Goal: Information Seeking & Learning: Learn about a topic

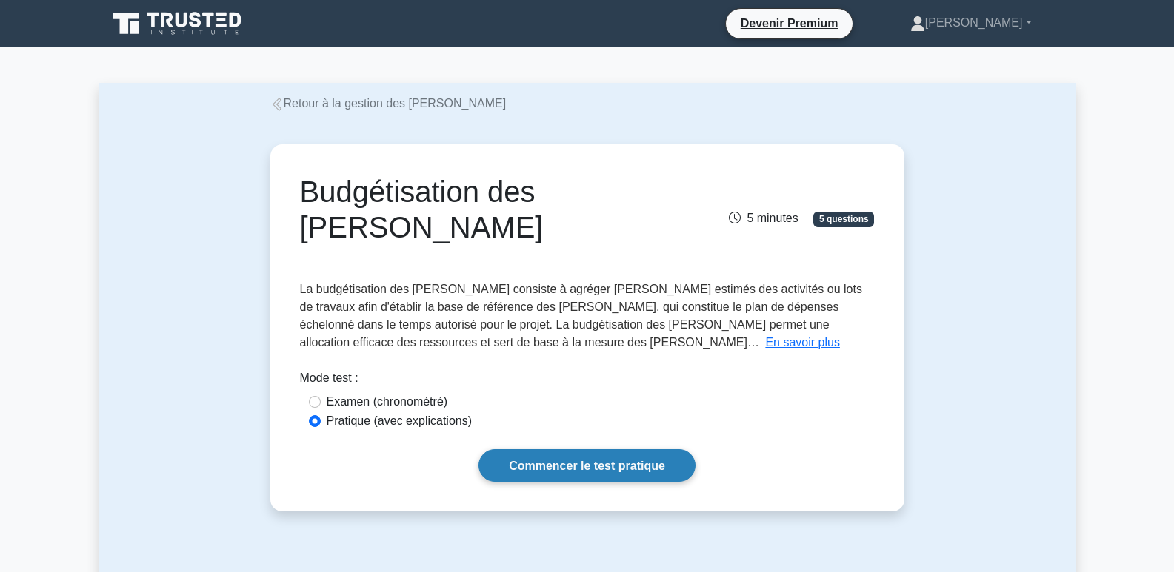
click at [604, 460] on font "Commencer le test pratique" at bounding box center [587, 466] width 156 height 13
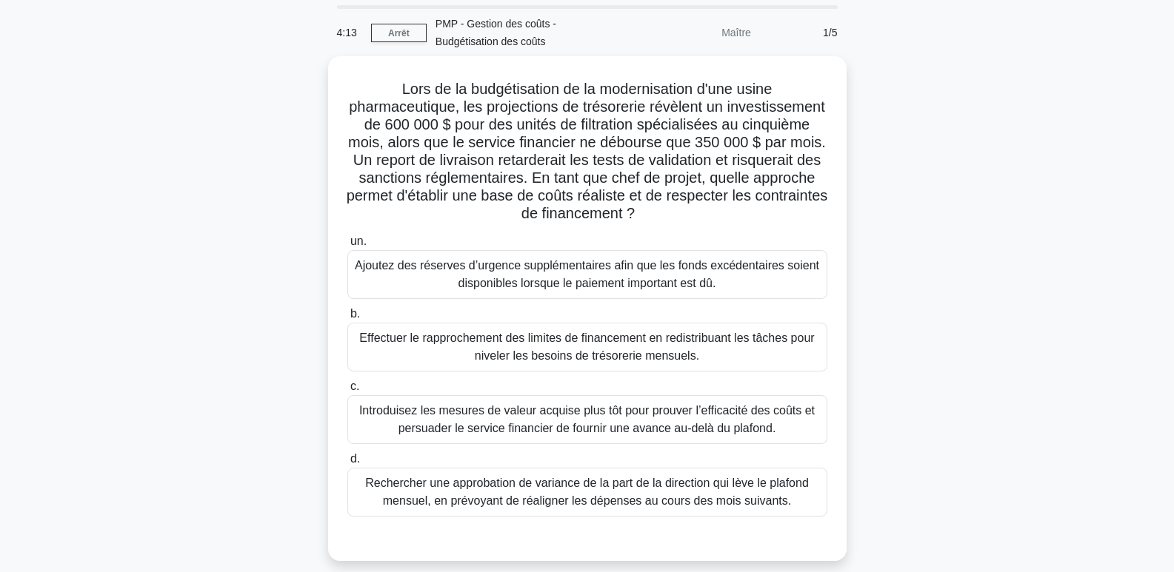
scroll to position [148, 0]
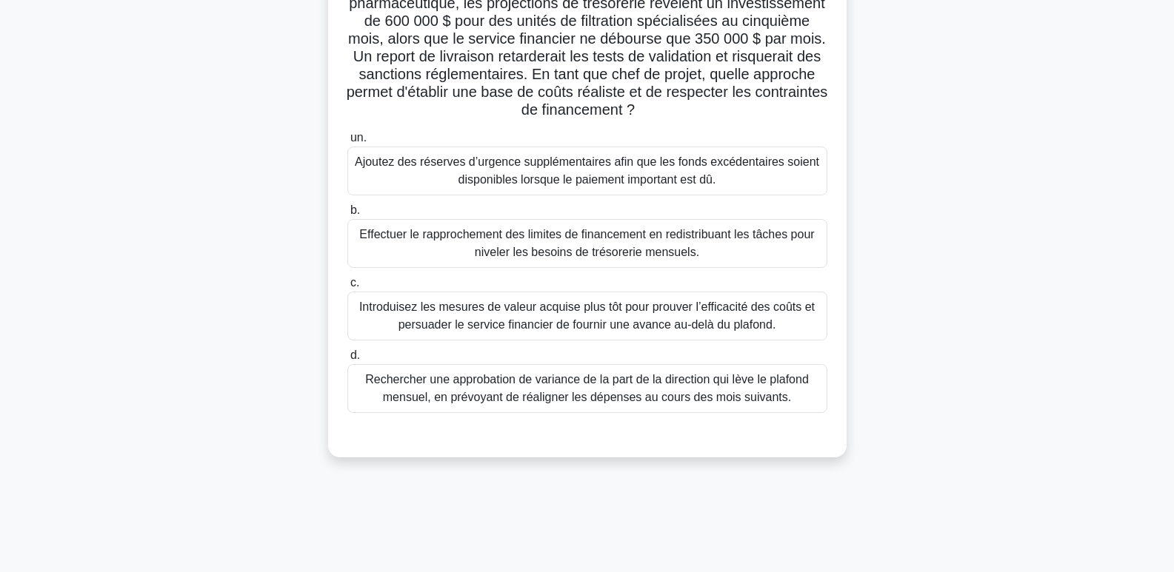
click at [700, 323] on font "Introduisez les mesures de valeur acquise plus tôt pour prouver l’efficacité de…" at bounding box center [586, 316] width 455 height 30
click at [347, 288] on input "c. Introduisez les mesures de valeur acquise plus tôt pour prouver l’efficacité…" at bounding box center [347, 283] width 0 height 10
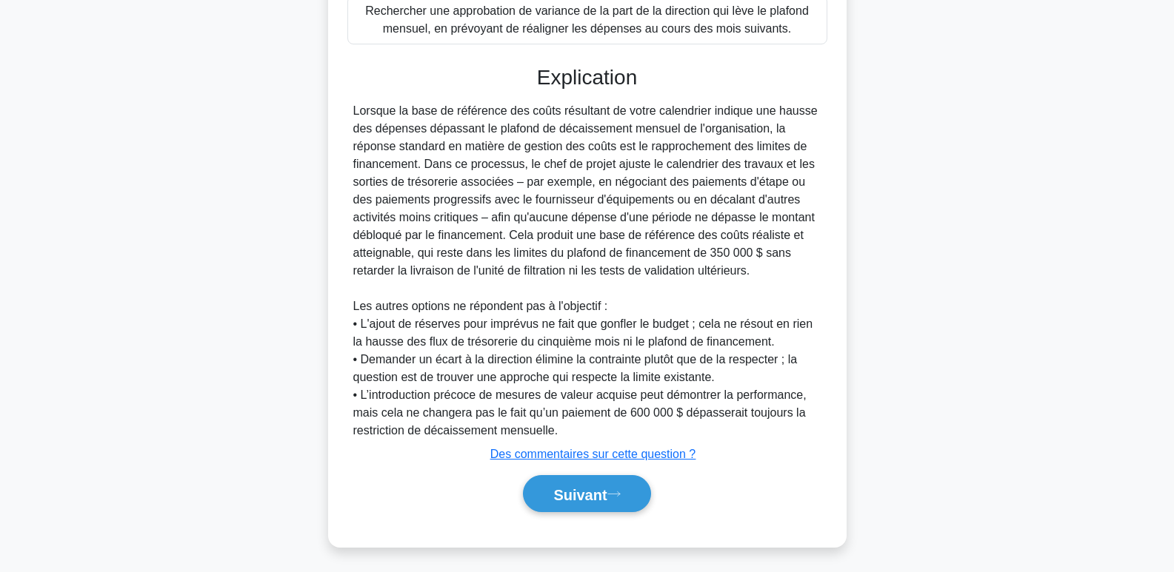
scroll to position [523, 0]
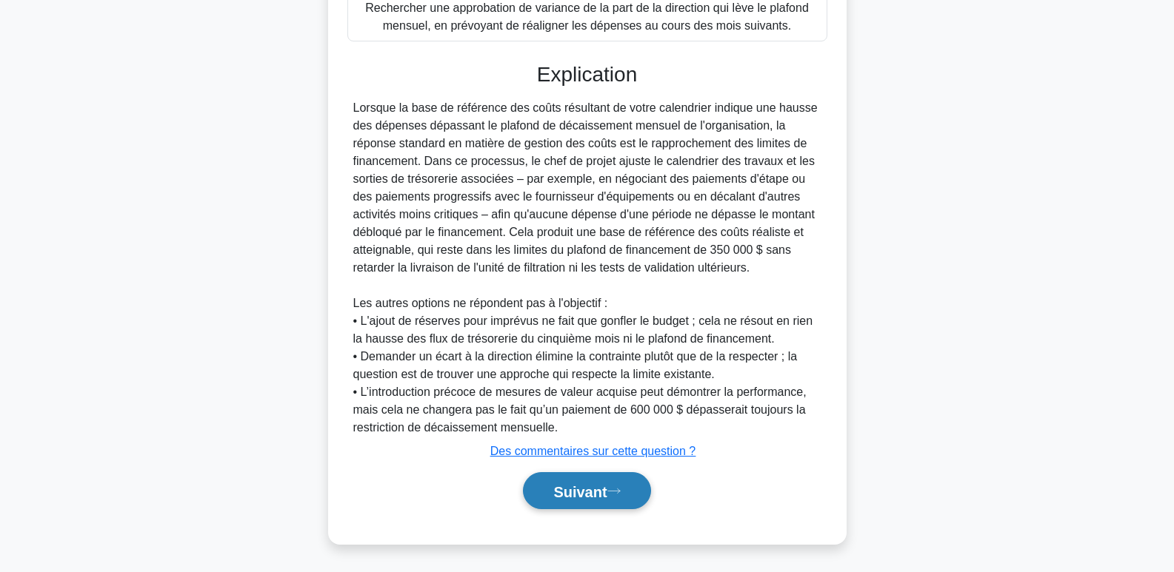
click at [613, 481] on button "Suivant" at bounding box center [586, 491] width 127 height 38
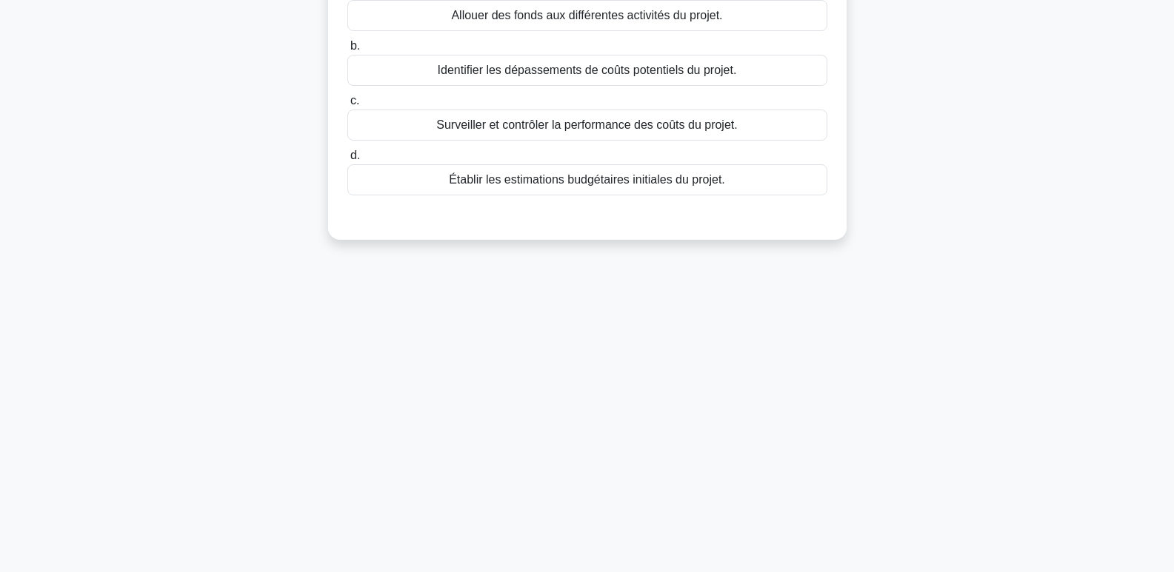
scroll to position [0, 0]
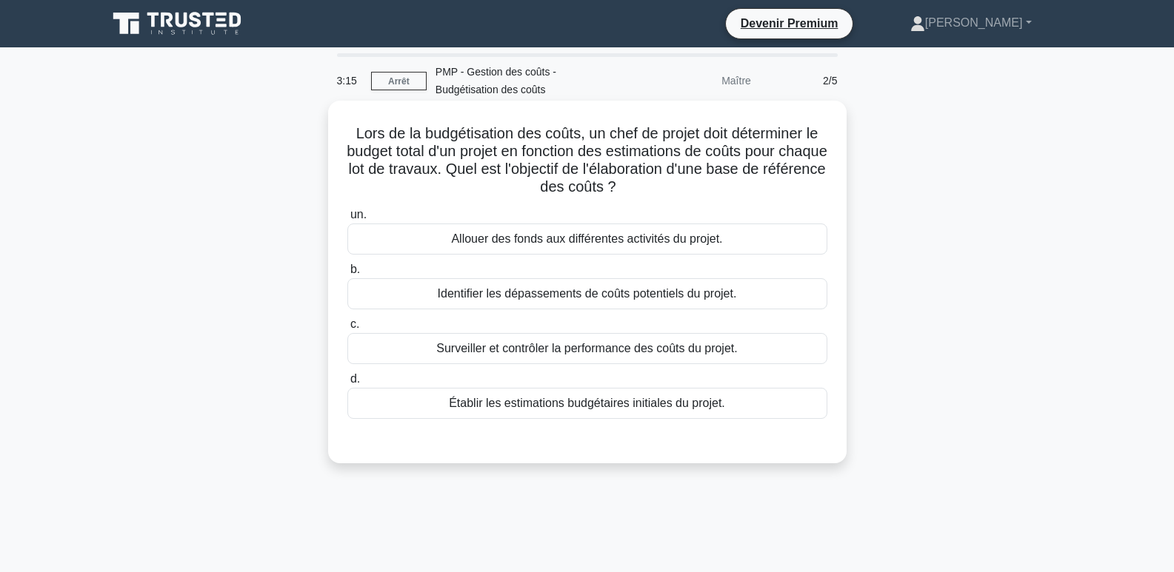
click at [692, 405] on font "Établir les estimations budgétaires initiales du projet." at bounding box center [587, 403] width 276 height 13
click at [347, 384] on input "d. Établir les estimations budgétaires initiales du projet." at bounding box center [347, 380] width 0 height 10
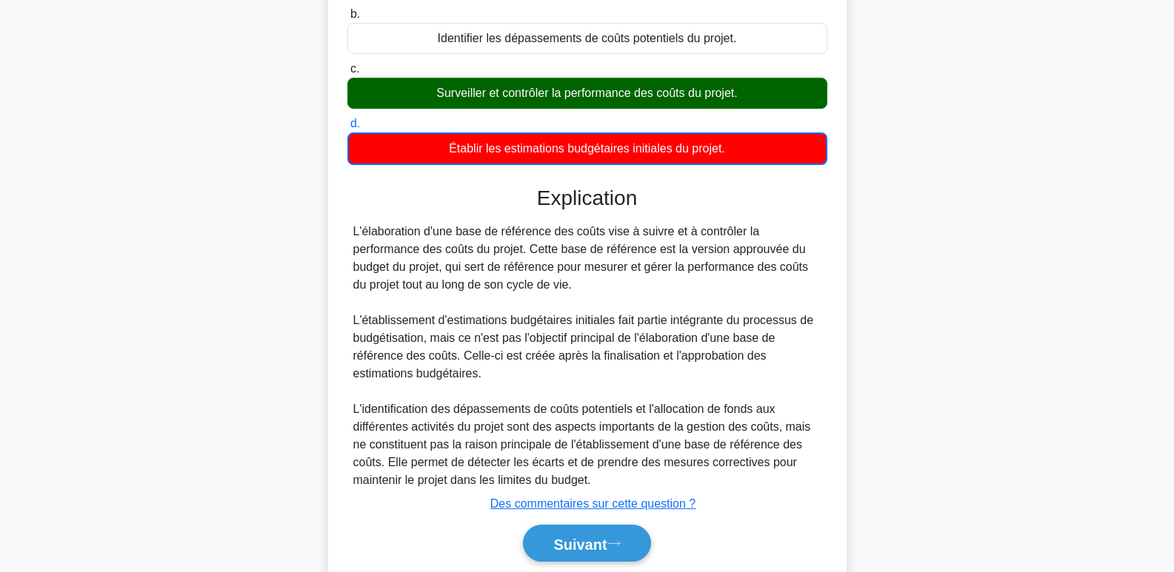
scroll to position [310, 0]
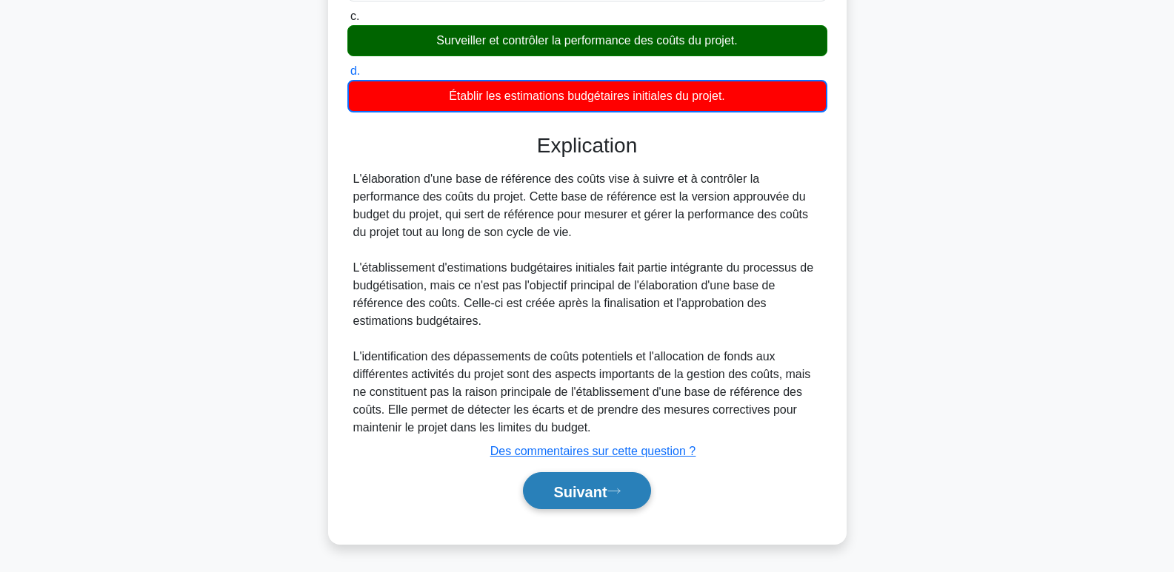
click at [601, 488] on font "Suivant" at bounding box center [579, 492] width 53 height 16
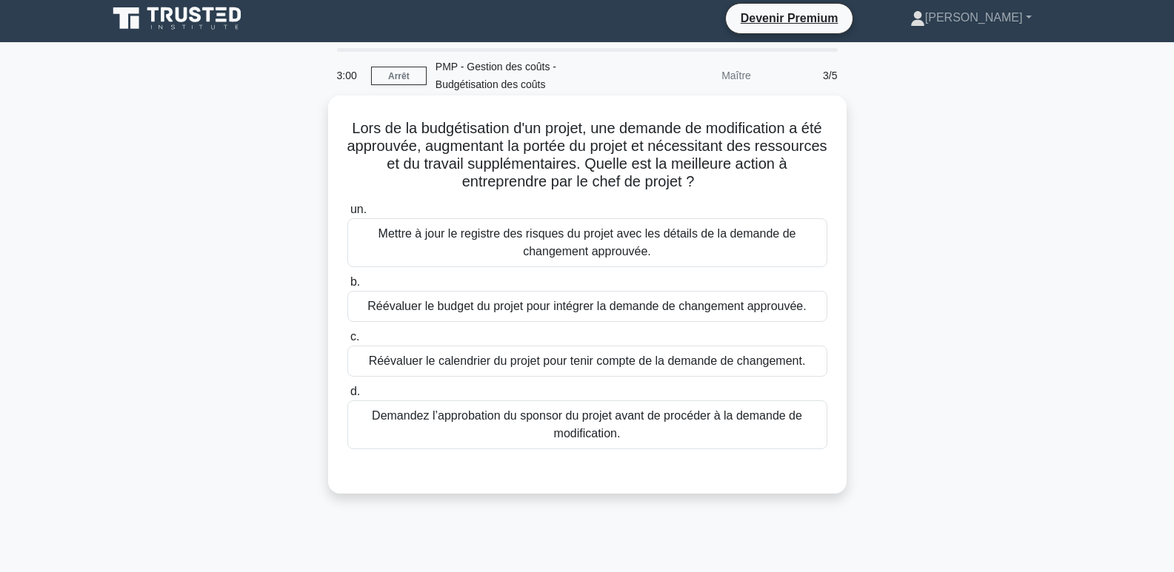
scroll to position [0, 0]
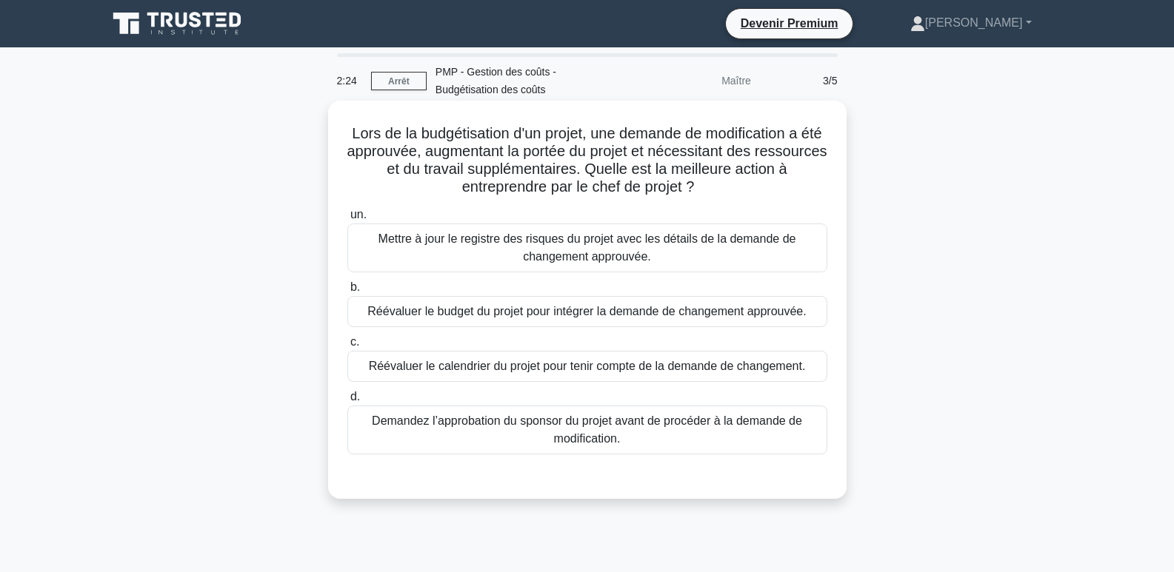
click at [755, 310] on font "Réévaluer le budget du projet pour intégrer la demande de changement approuvée." at bounding box center [586, 311] width 438 height 13
click at [347, 292] on input "b. Réévaluer le budget du projet pour intégrer la demande de changement approuv…" at bounding box center [347, 288] width 0 height 10
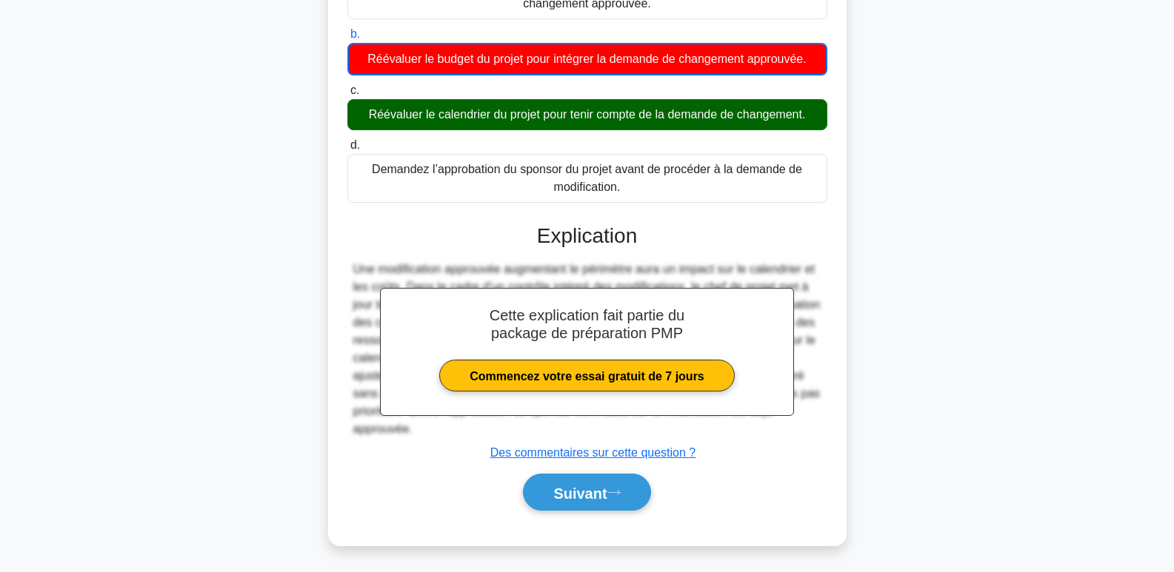
scroll to position [256, 0]
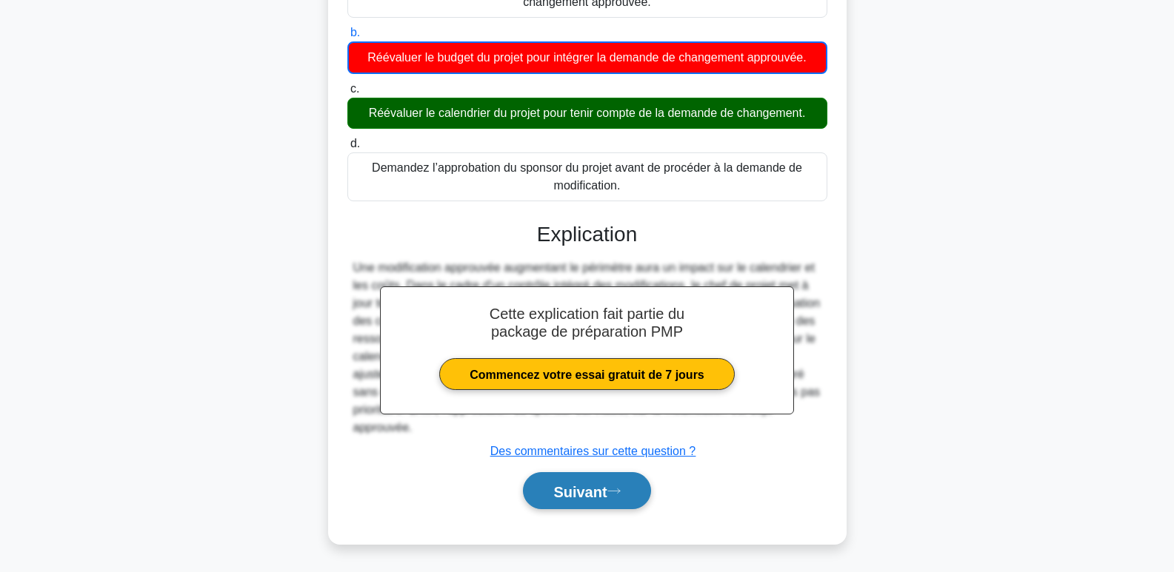
click at [599, 495] on font "Suivant" at bounding box center [579, 492] width 53 height 16
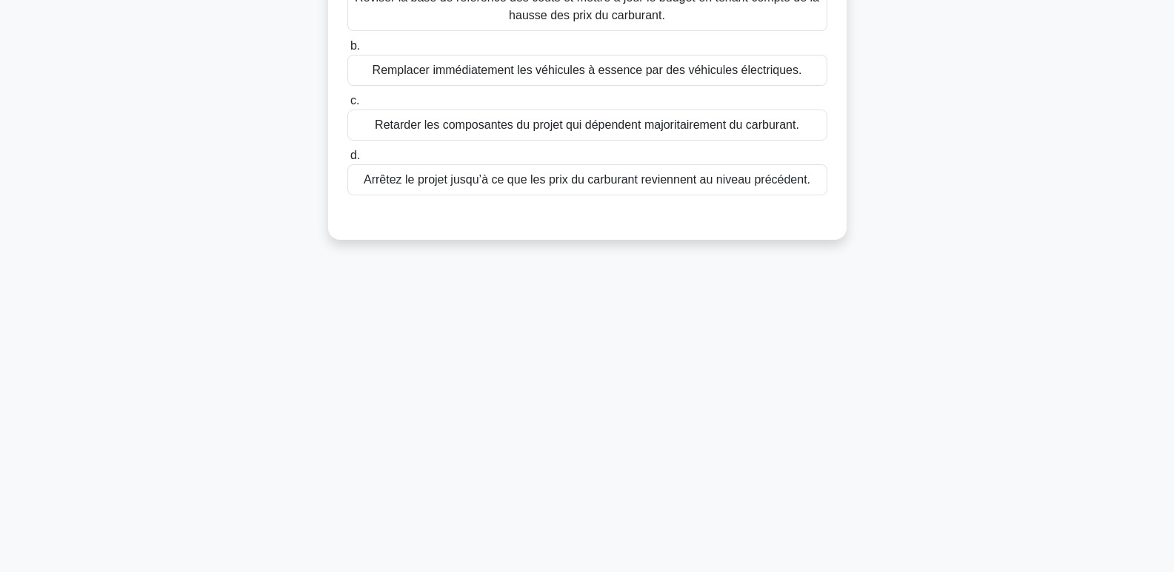
scroll to position [0, 0]
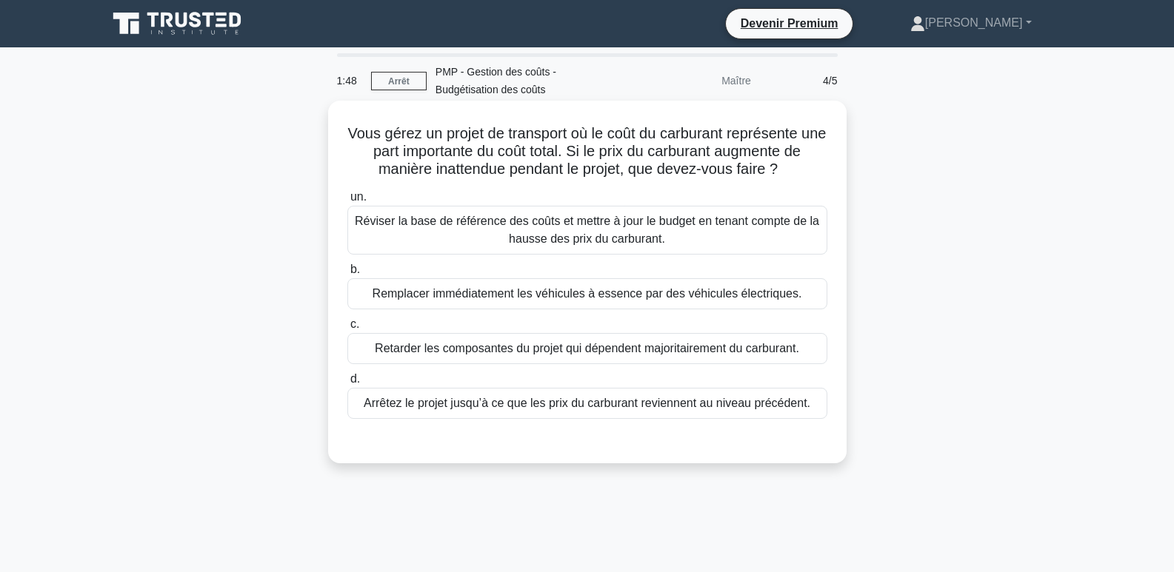
click at [581, 222] on font "Réviser la base de référence des coûts et mettre à jour le budget en tenant com…" at bounding box center [587, 230] width 464 height 30
click at [347, 202] on input "un. Réviser la base de référence des coûts et mettre à jour le budget en tenant…" at bounding box center [347, 198] width 0 height 10
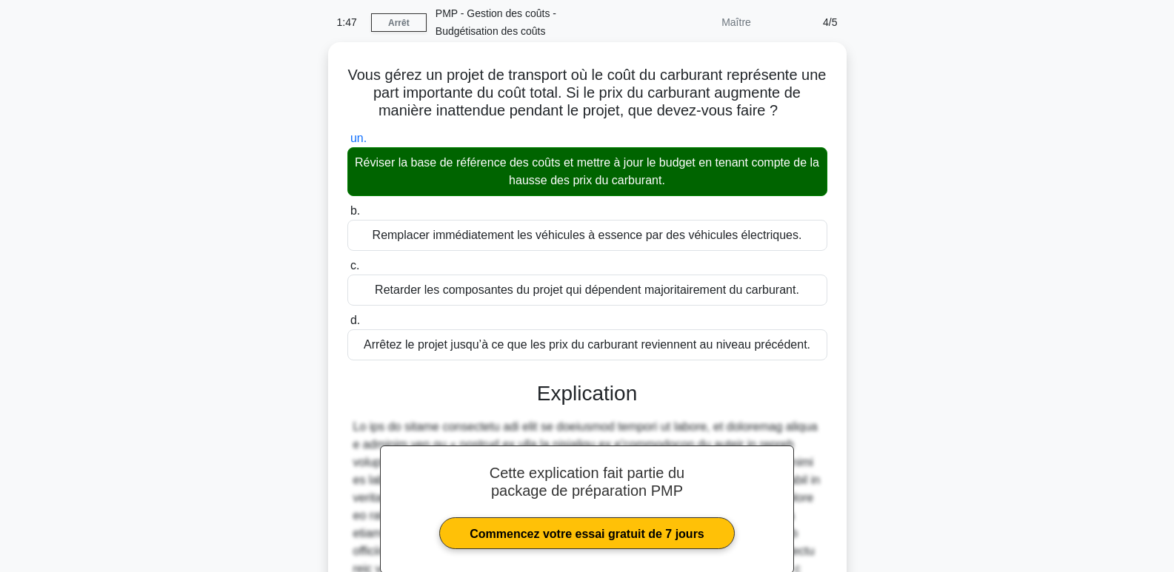
scroll to position [296, 0]
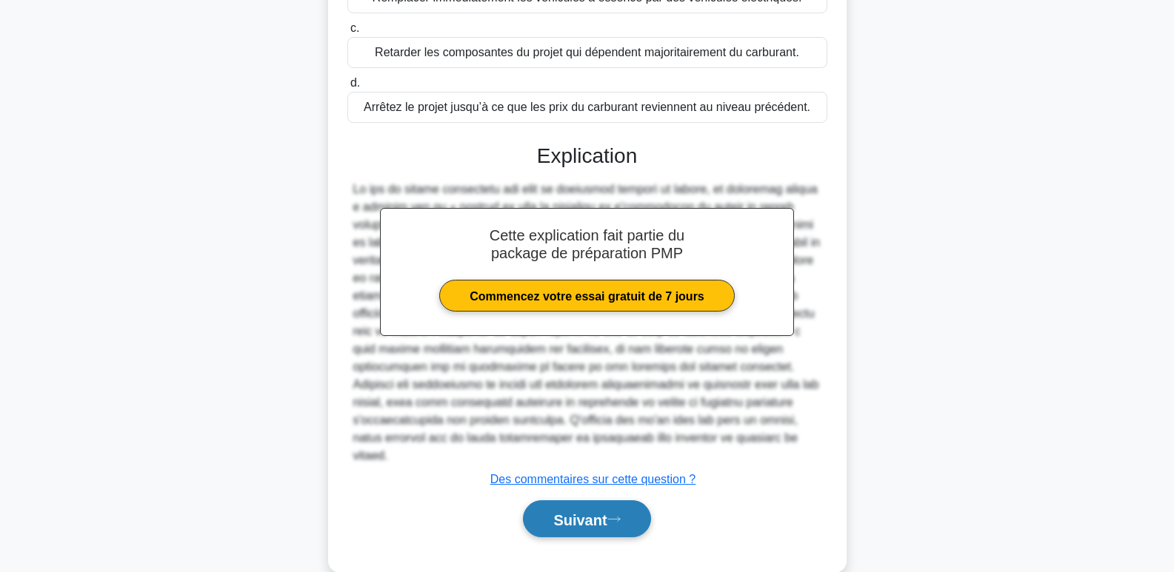
click at [604, 512] on font "Suivant" at bounding box center [579, 520] width 53 height 16
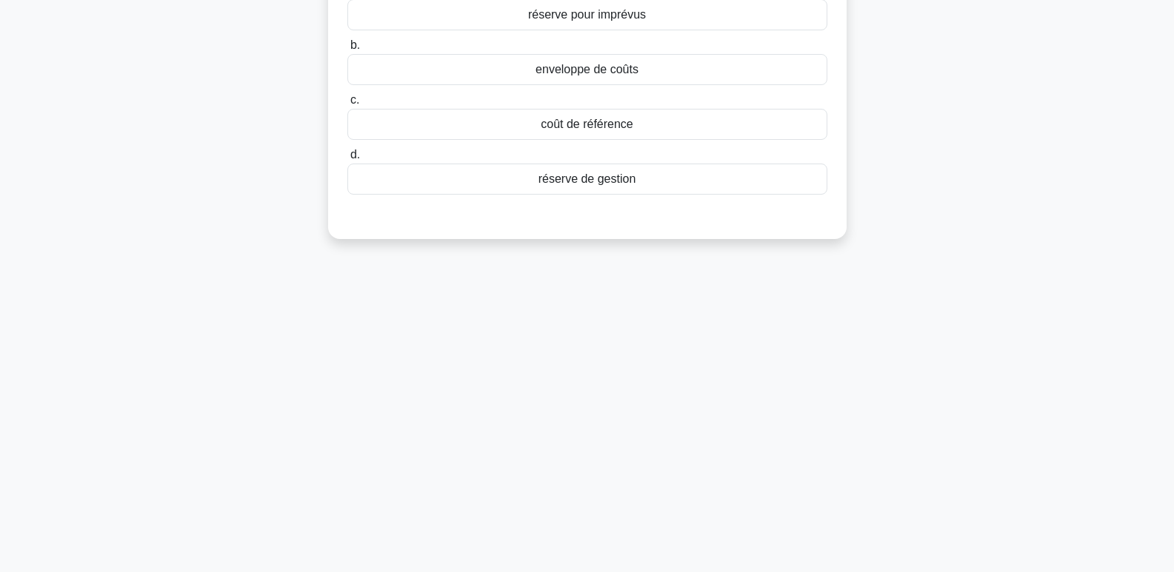
scroll to position [0, 0]
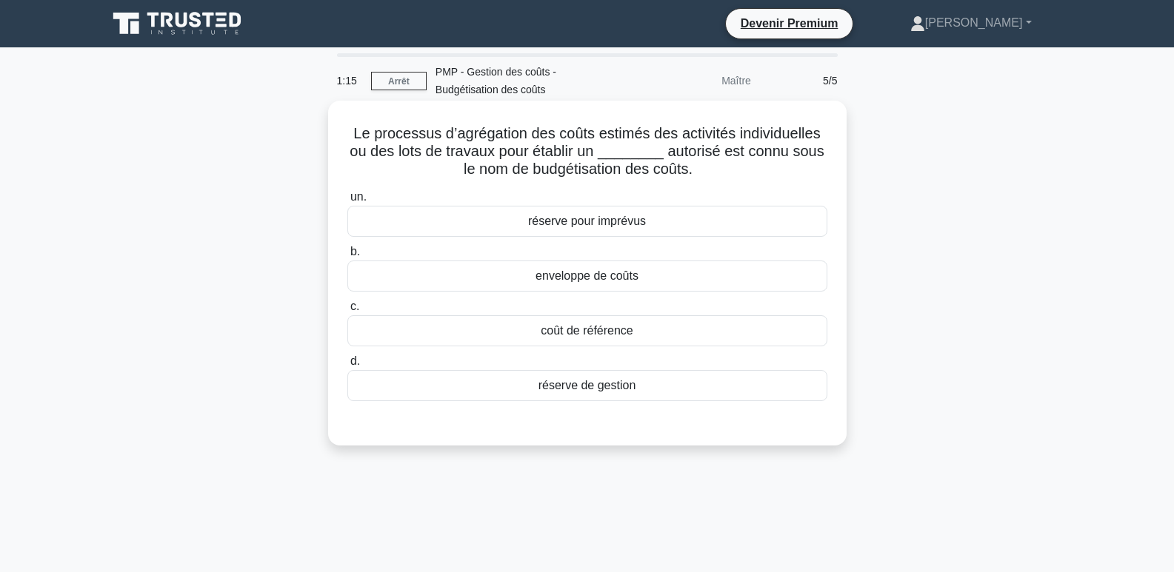
click at [621, 276] on font "enveloppe de coûts" at bounding box center [586, 276] width 103 height 13
click at [347, 257] on input "b. enveloppe de coûts" at bounding box center [347, 252] width 0 height 10
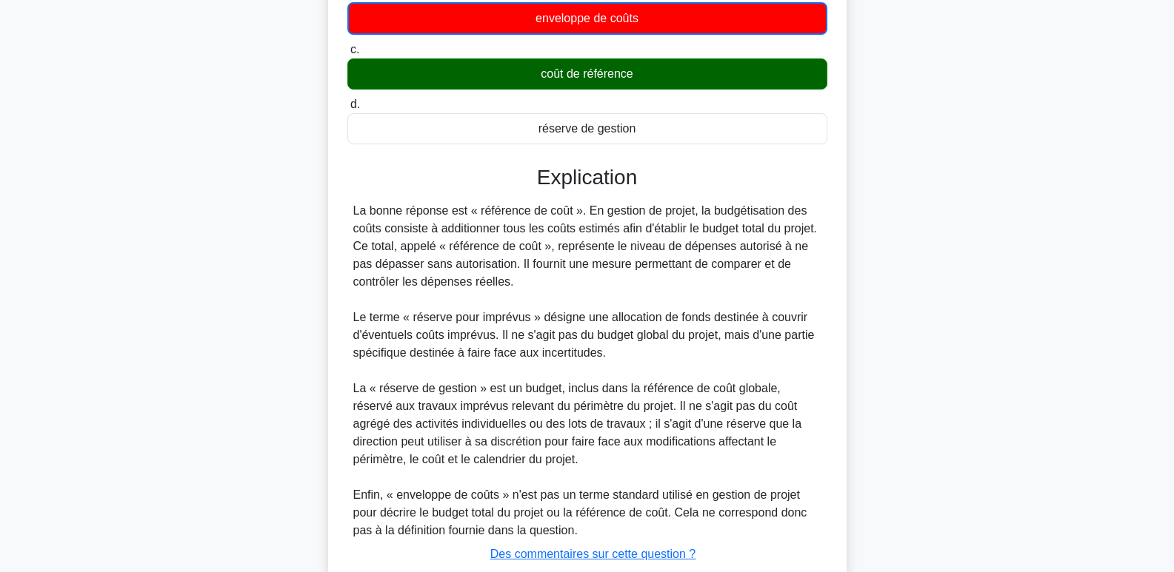
scroll to position [363, 0]
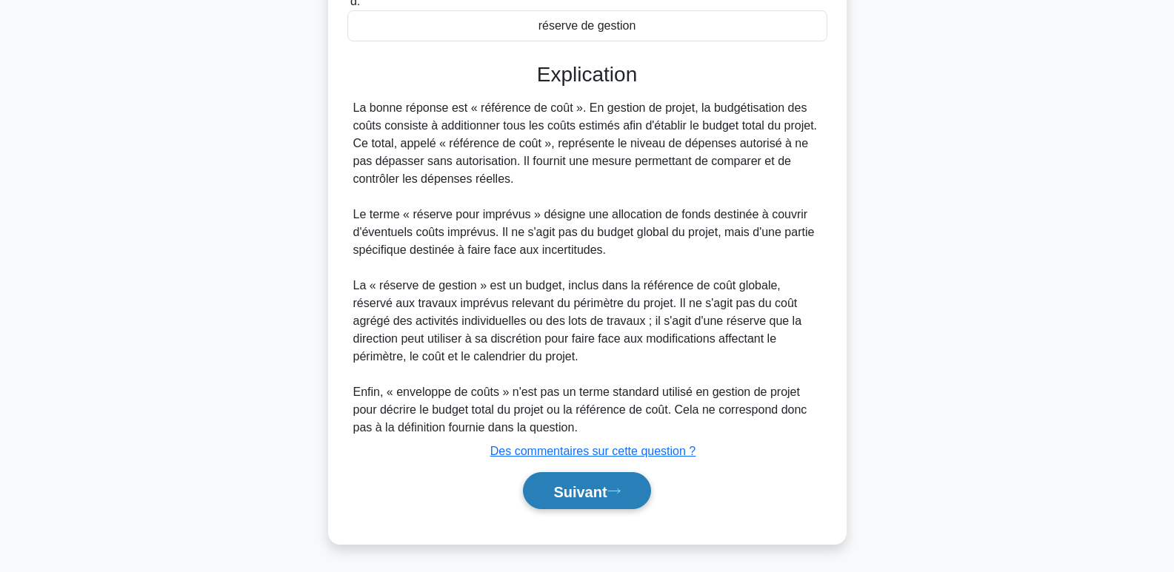
click at [618, 493] on icon at bounding box center [613, 491] width 13 height 8
click at [571, 492] on font "Suivant" at bounding box center [579, 492] width 53 height 16
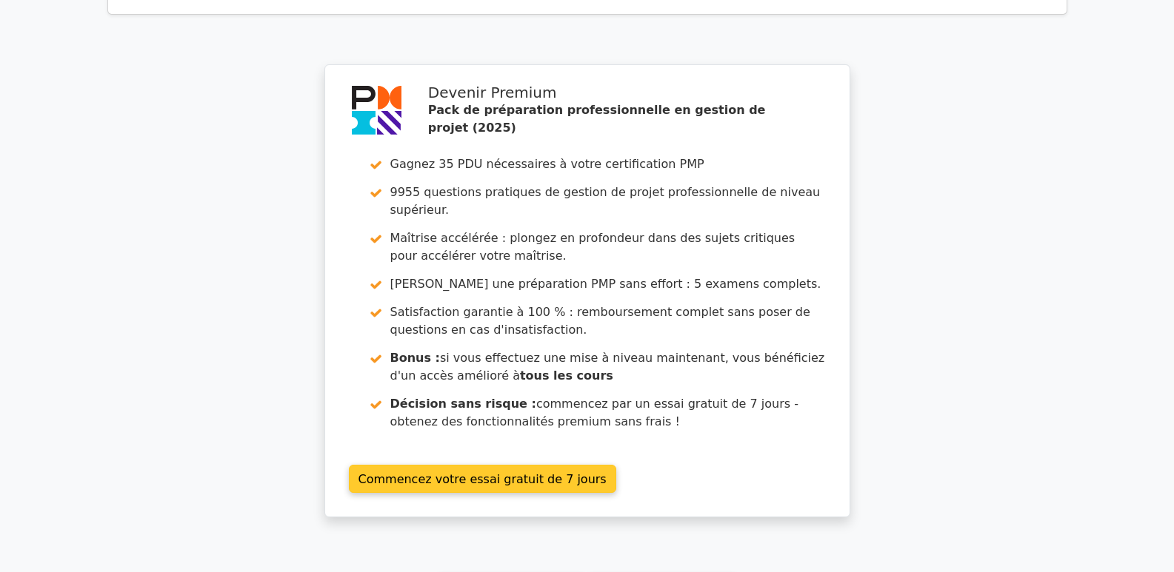
scroll to position [2586, 0]
